Goal: Information Seeking & Learning: Learn about a topic

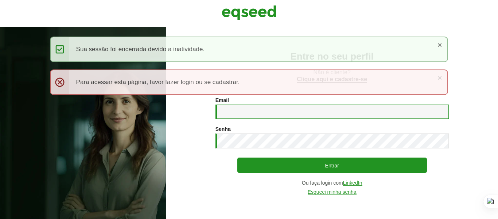
type input "**********"
click at [438, 43] on link "×" at bounding box center [440, 45] width 4 height 8
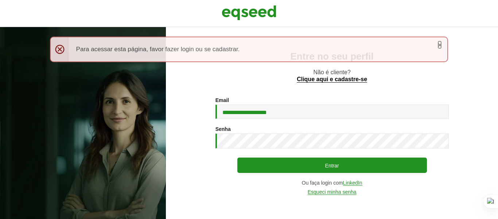
click at [439, 44] on link "×" at bounding box center [440, 45] width 4 height 8
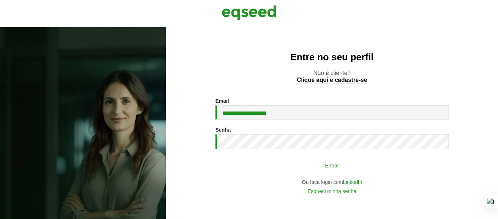
click at [335, 167] on button "Entrar" at bounding box center [333, 165] width 190 height 14
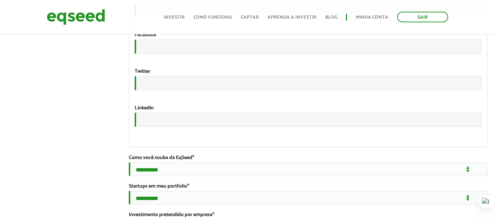
scroll to position [1164, 0]
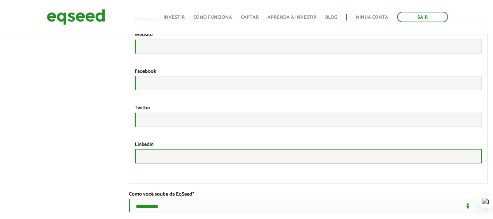
type input "**********"
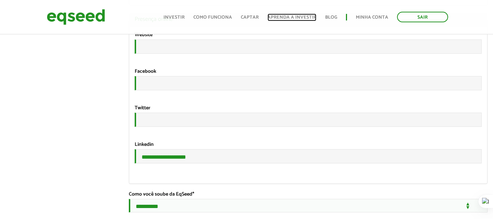
click at [310, 16] on link "Aprenda a investir" at bounding box center [291, 17] width 49 height 5
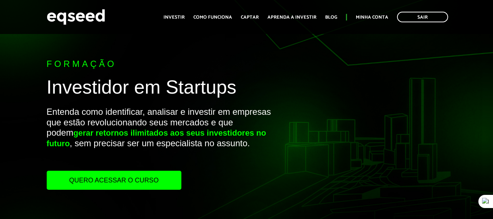
scroll to position [36, 0]
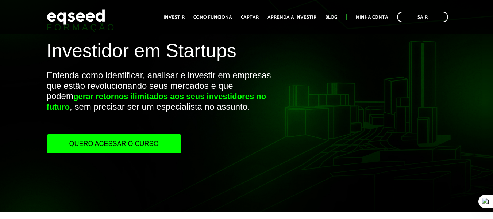
click at [147, 144] on link "Quero acessar o curso" at bounding box center [114, 143] width 135 height 19
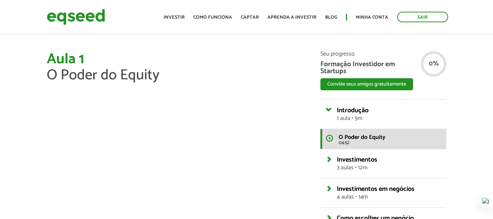
scroll to position [122, 0]
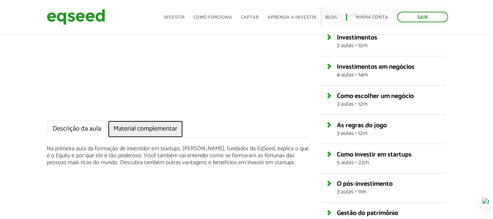
click at [165, 128] on link "Material complementar" at bounding box center [146, 129] width 76 height 18
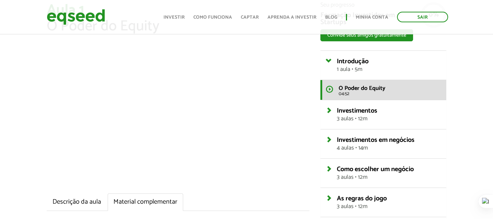
scroll to position [85, 0]
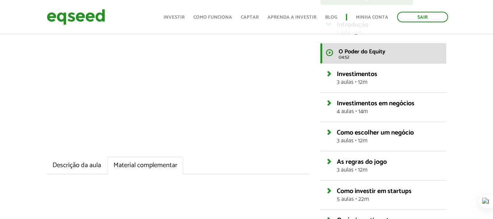
click at [220, 166] on ul "Descrição da aula Material complementar" at bounding box center [178, 166] width 263 height 18
click at [220, 167] on ul "Descrição da aula Material complementar" at bounding box center [178, 166] width 263 height 18
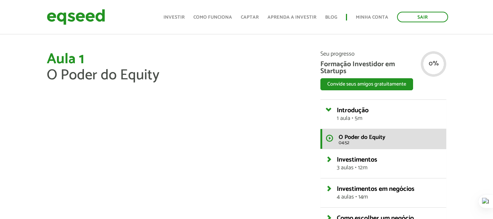
scroll to position [73, 0]
